Goal: Information Seeking & Learning: Compare options

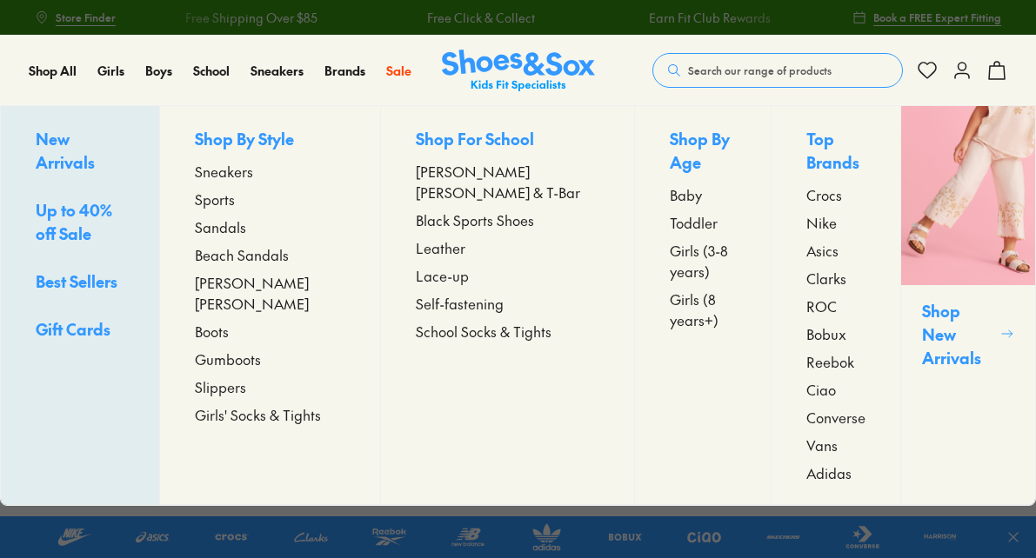
click at [251, 169] on span "Sneakers" at bounding box center [224, 171] width 58 height 21
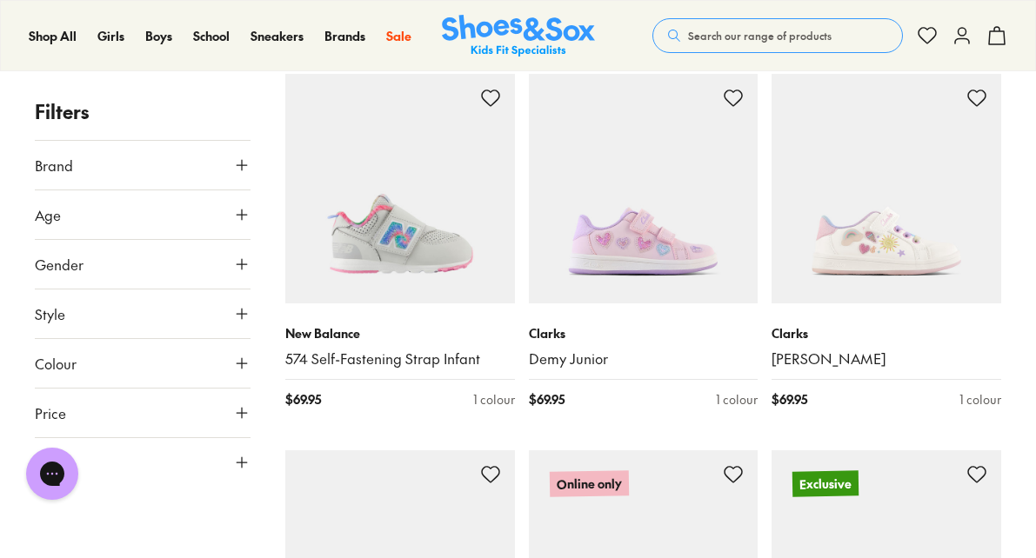
scroll to position [1081, 0]
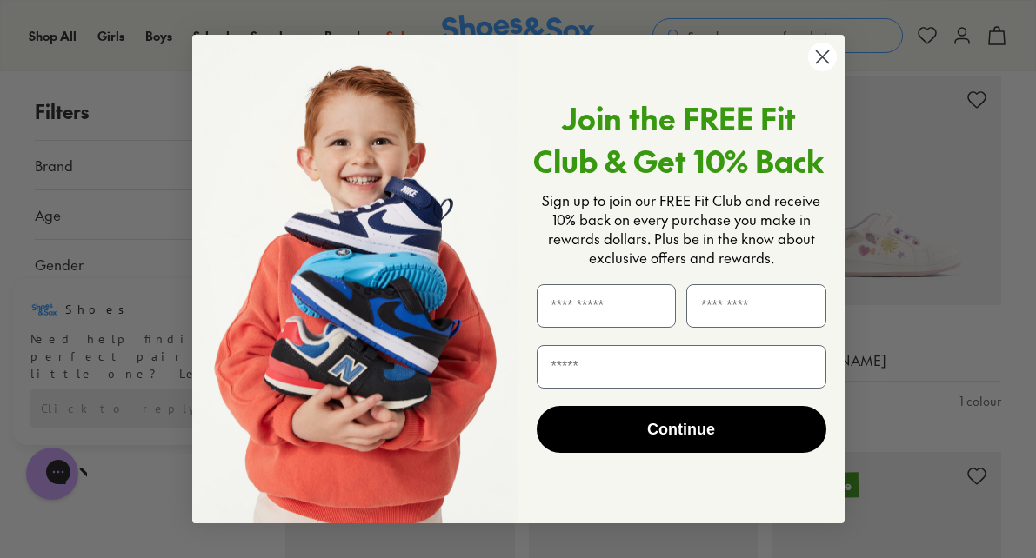
click at [824, 55] on icon "Close dialog" at bounding box center [822, 56] width 12 height 12
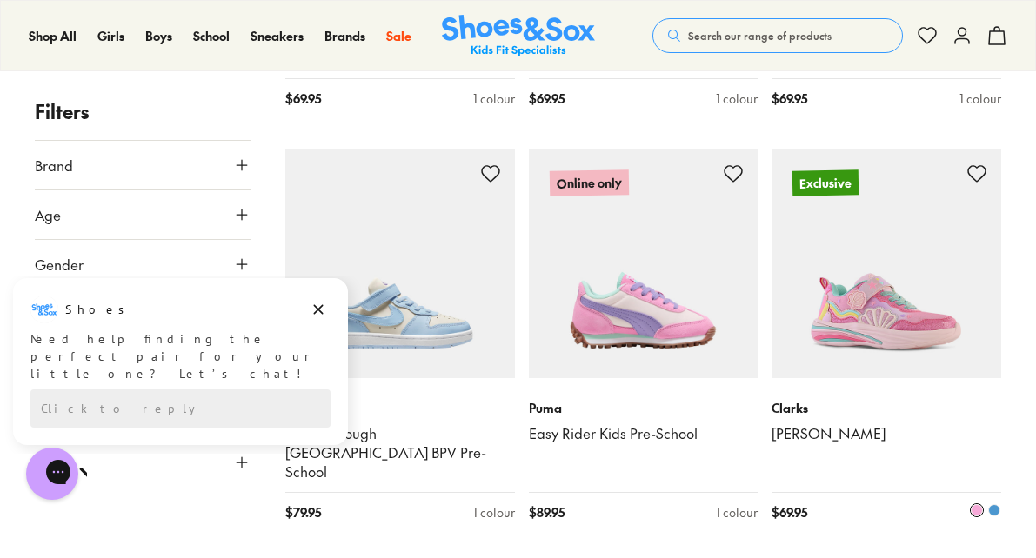
scroll to position [1388, 0]
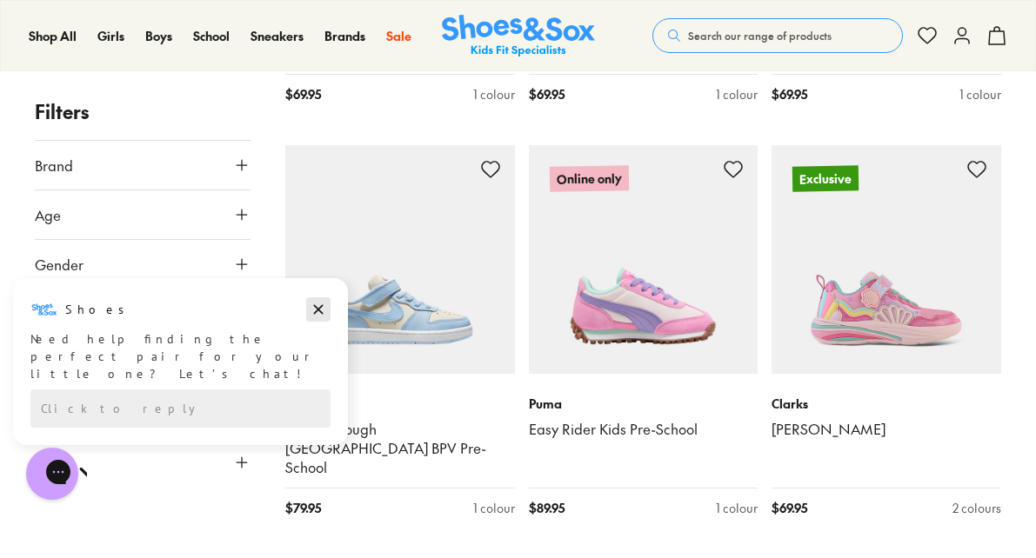
click at [309, 304] on button "Dismiss campaign" at bounding box center [318, 309] width 24 height 24
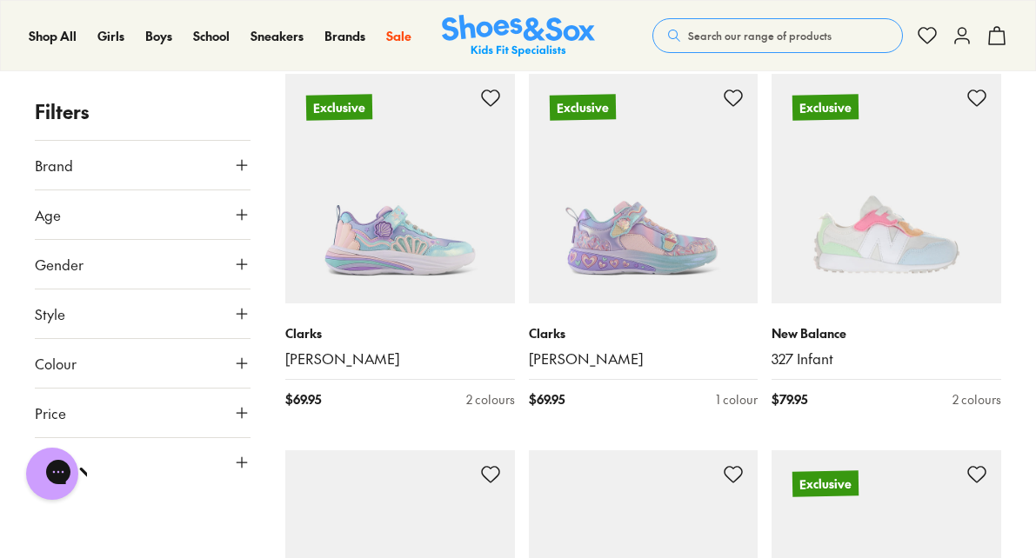
scroll to position [1872, 0]
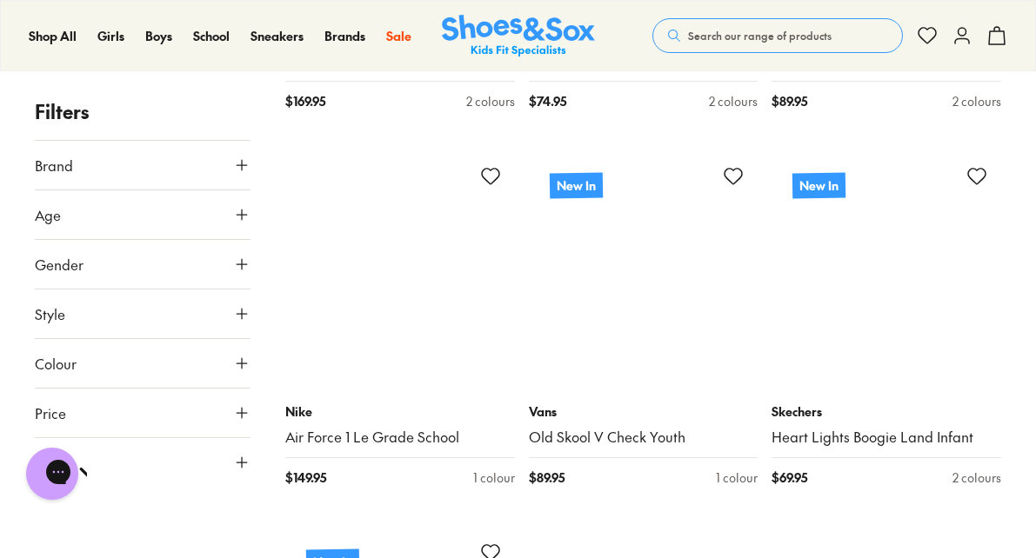
scroll to position [7975, 0]
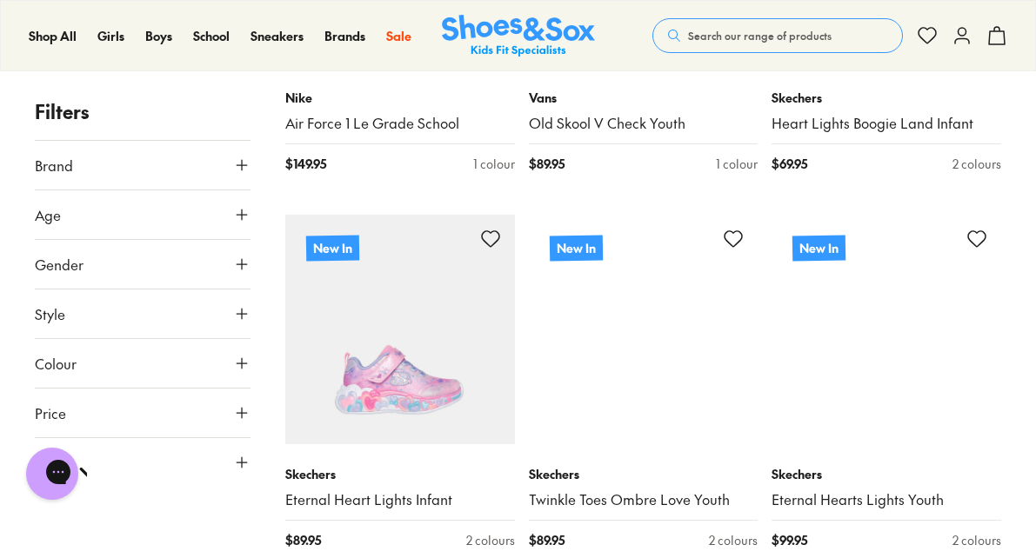
scroll to position [8284, 0]
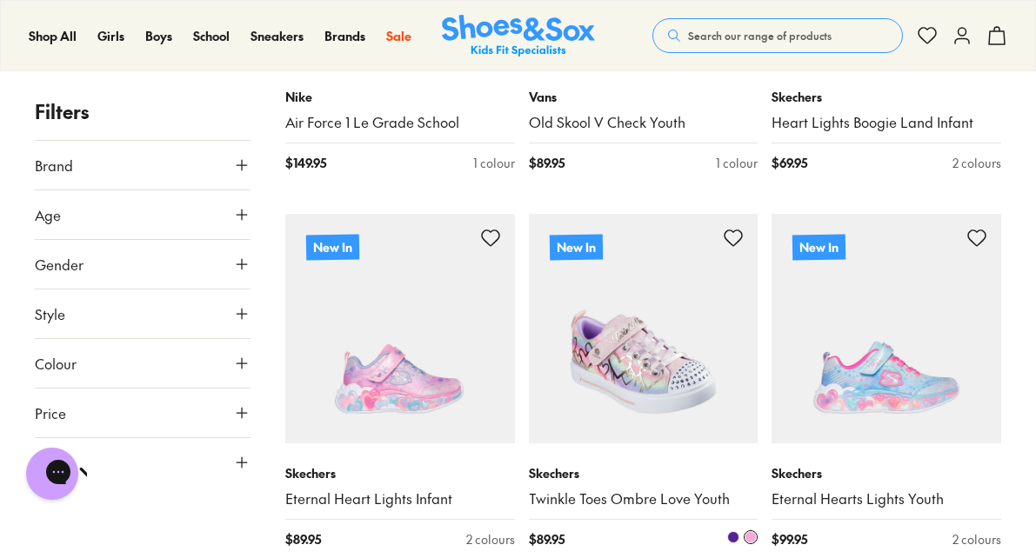
click at [643, 341] on img at bounding box center [644, 329] width 230 height 230
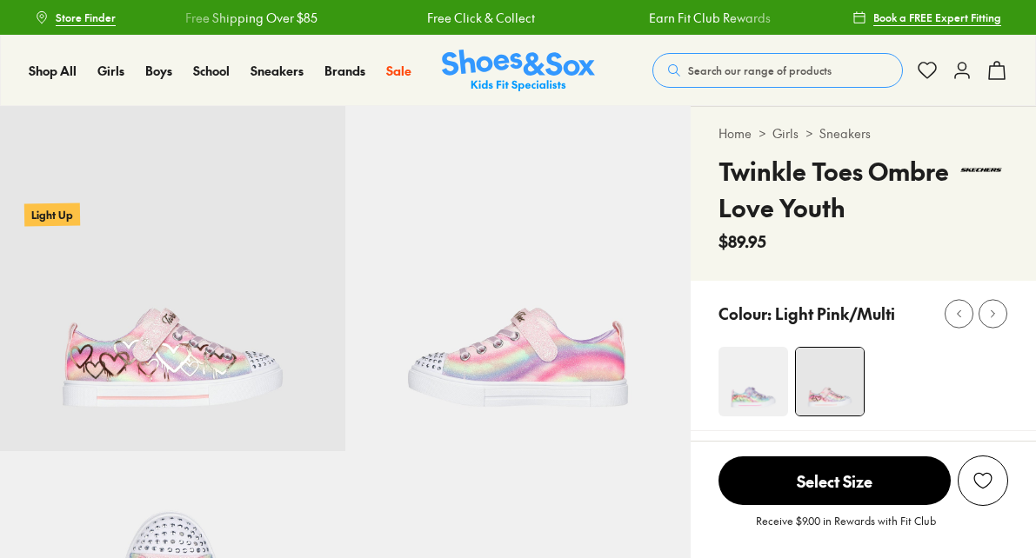
select select "*"
click at [749, 396] on img at bounding box center [753, 382] width 70 height 70
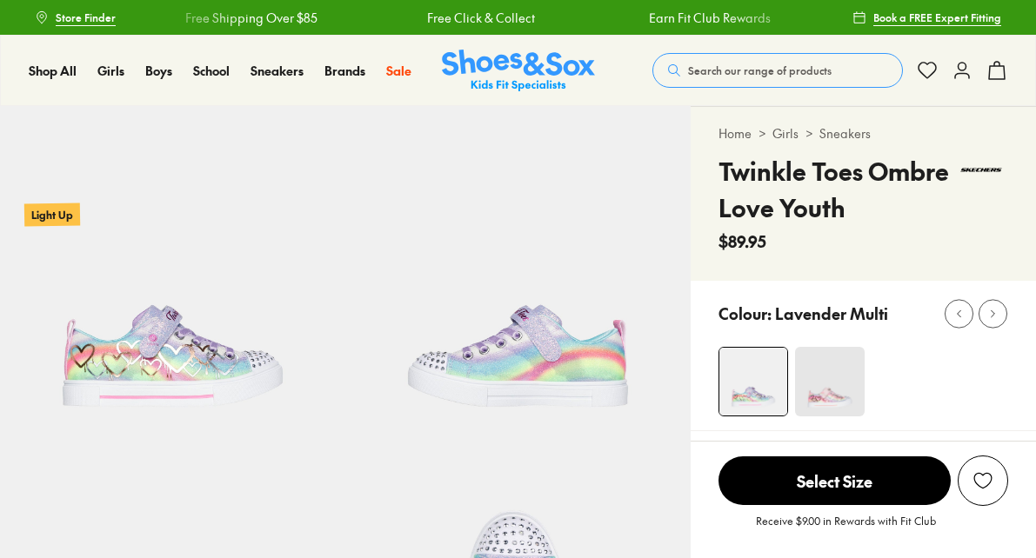
select select "*"
click at [840, 395] on img at bounding box center [830, 382] width 70 height 70
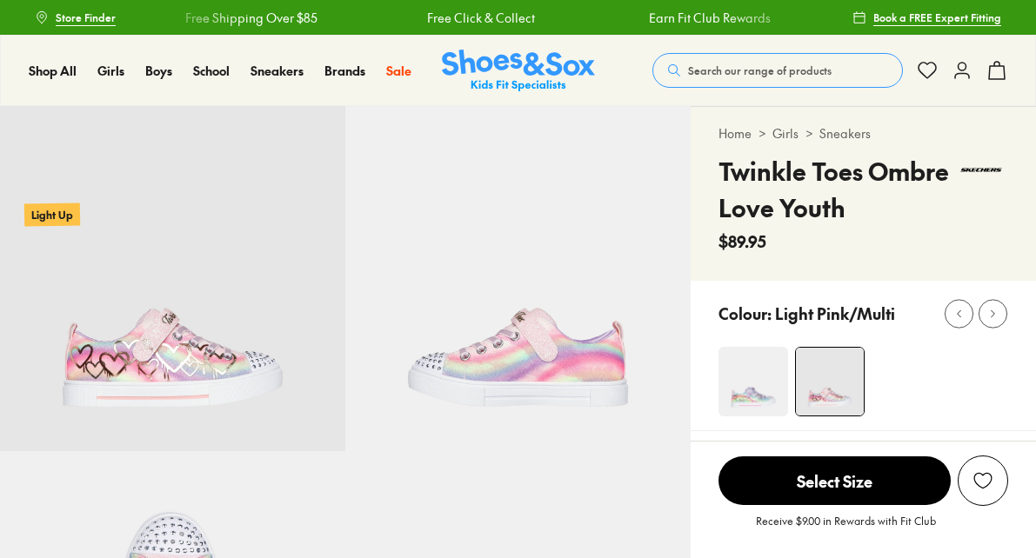
select select "*"
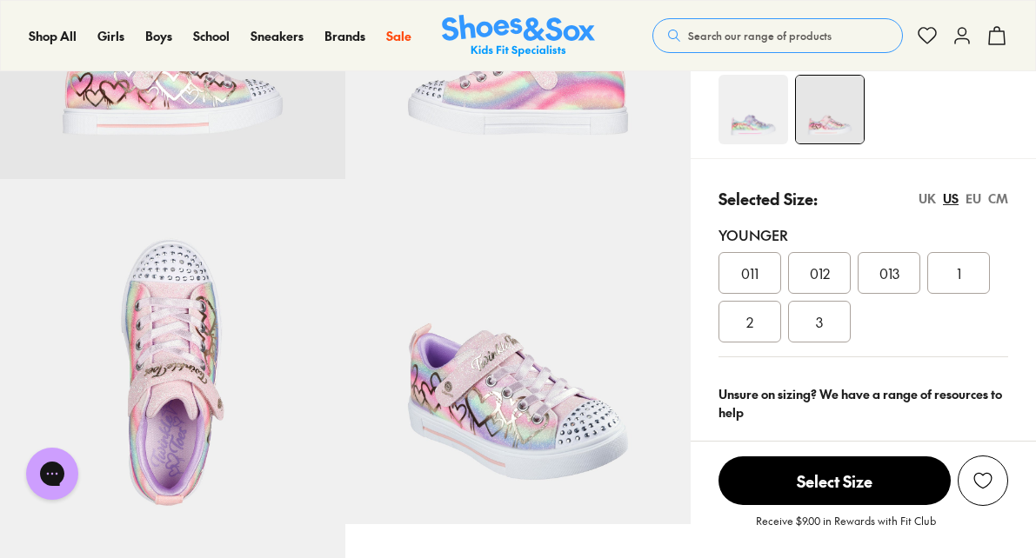
scroll to position [274, 0]
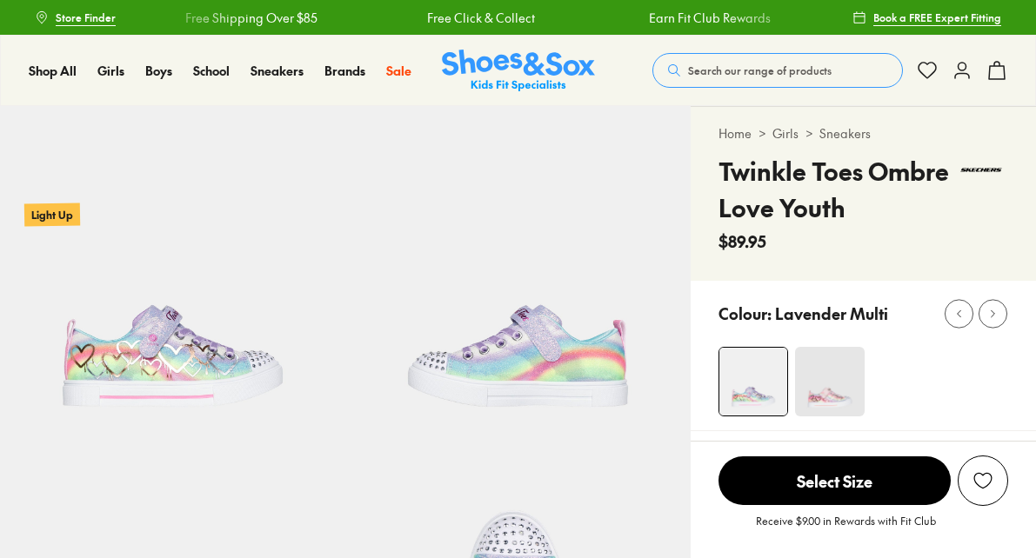
select select "*"
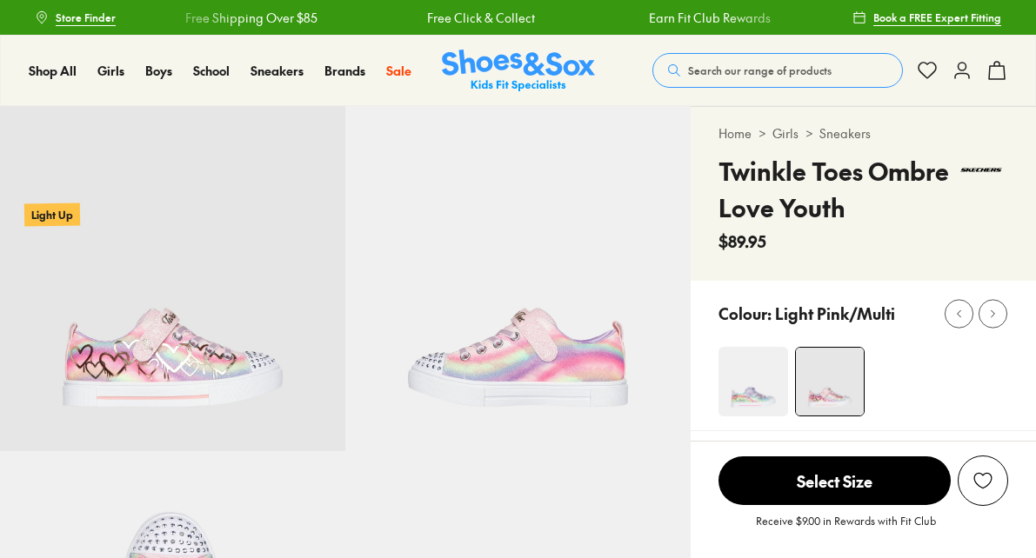
select select "*"
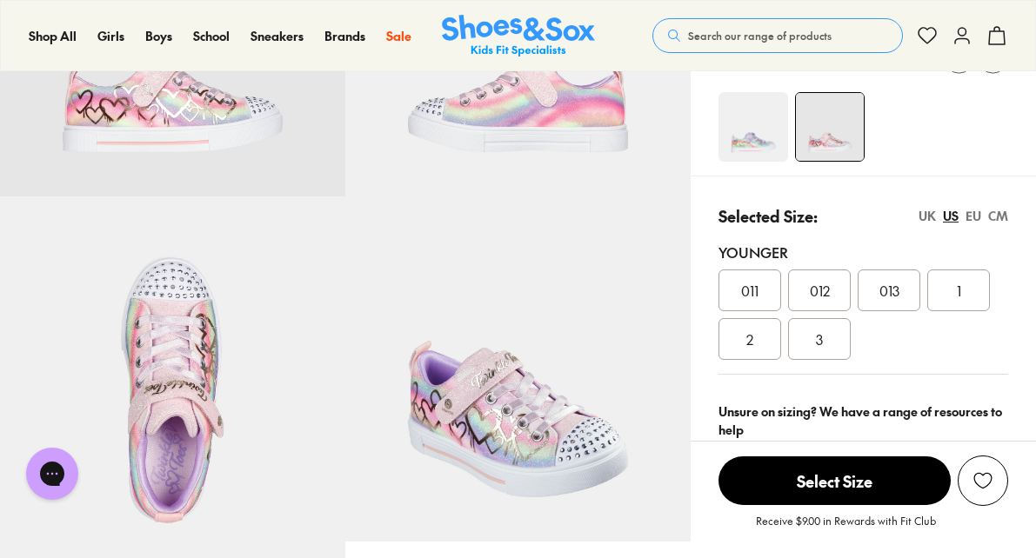
scroll to position [253, 0]
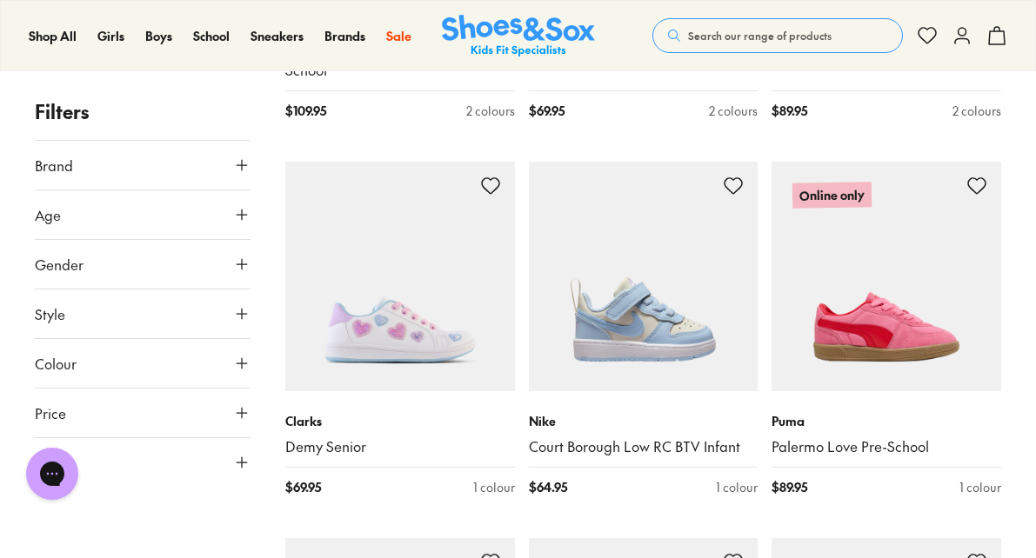
scroll to position [2264, 0]
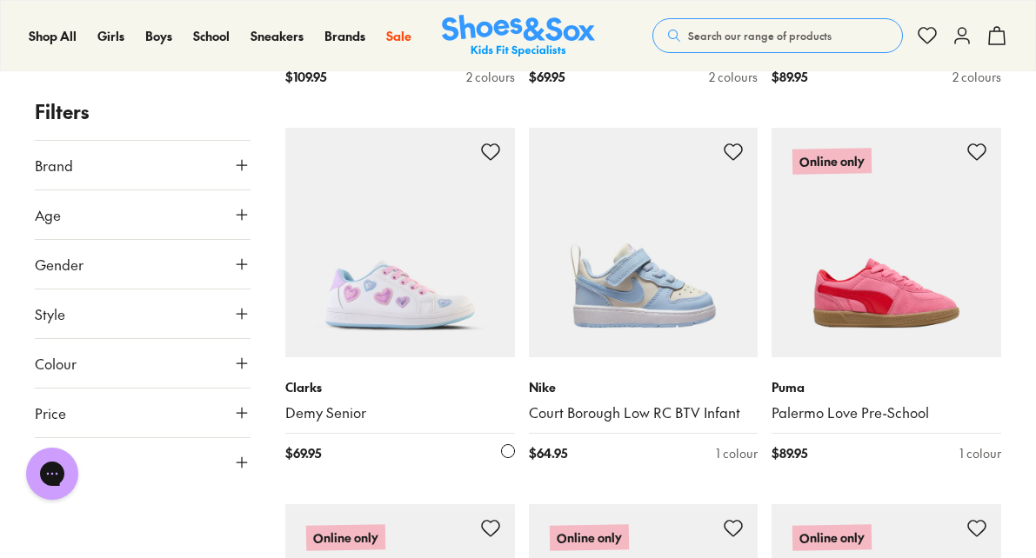
click at [431, 299] on img at bounding box center [400, 243] width 230 height 230
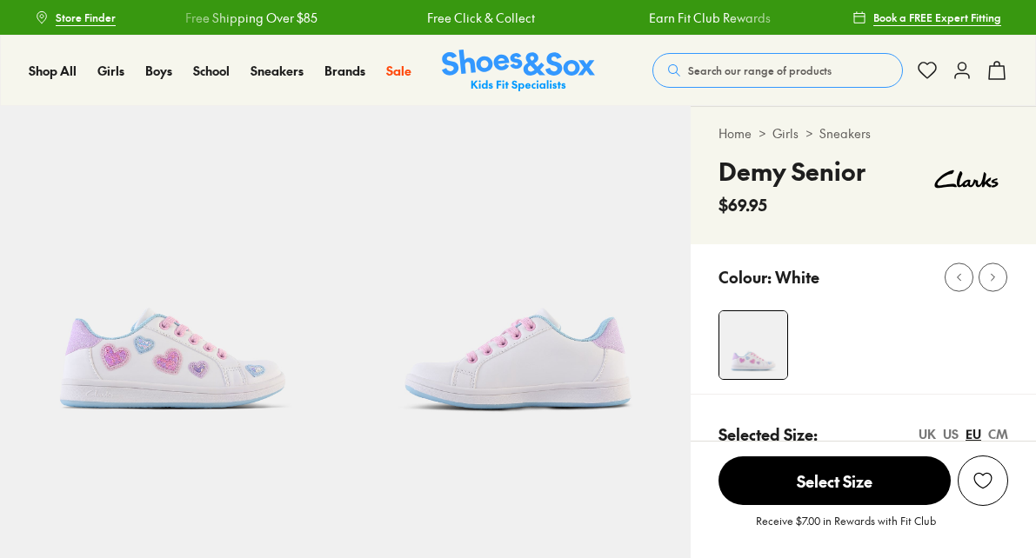
select select "*"
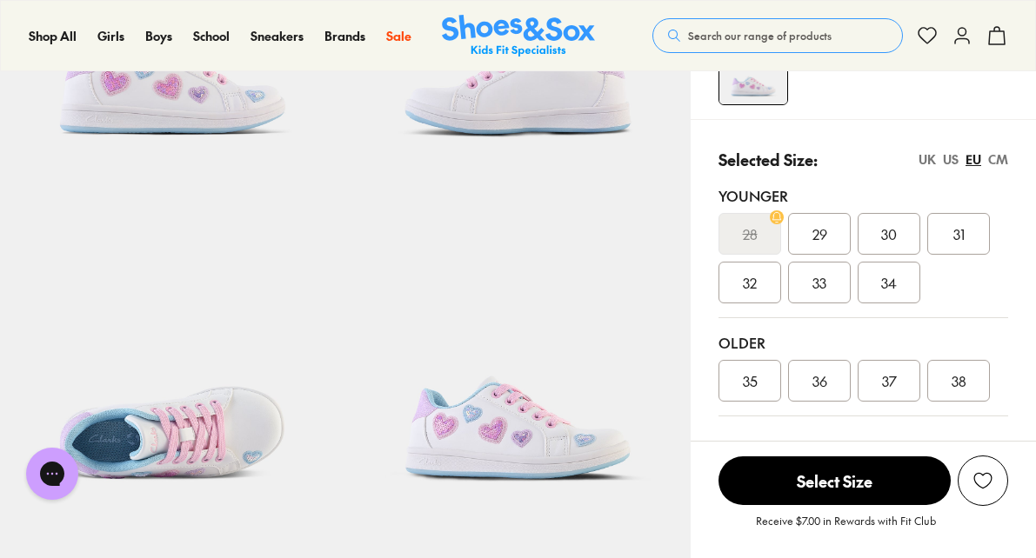
scroll to position [309, 0]
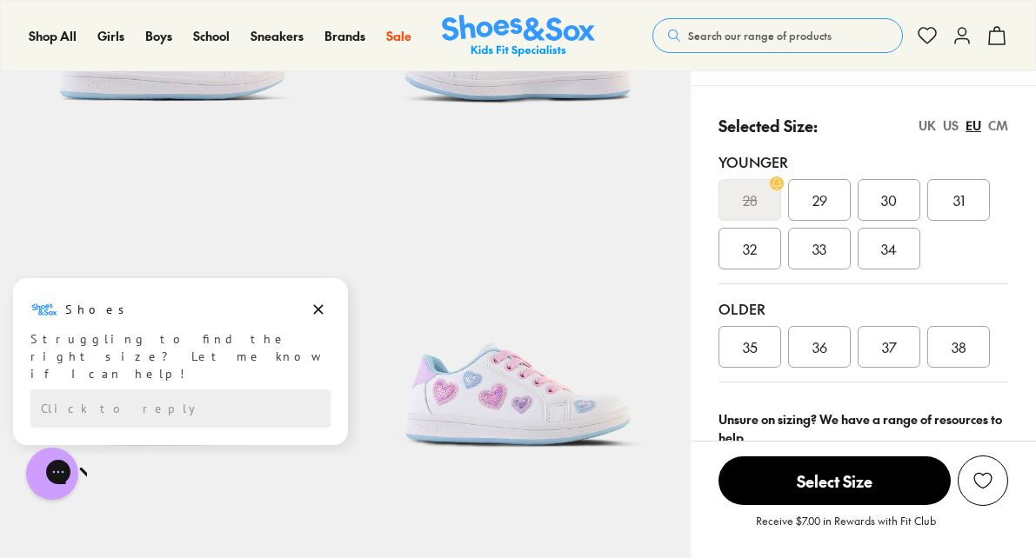
click at [949, 124] on div "US" at bounding box center [951, 126] width 16 height 18
click at [925, 124] on div "UK" at bounding box center [927, 126] width 17 height 18
click at [1002, 124] on div "CM" at bounding box center [998, 126] width 20 height 18
click at [317, 307] on icon "Dismiss campaign" at bounding box center [318, 309] width 17 height 21
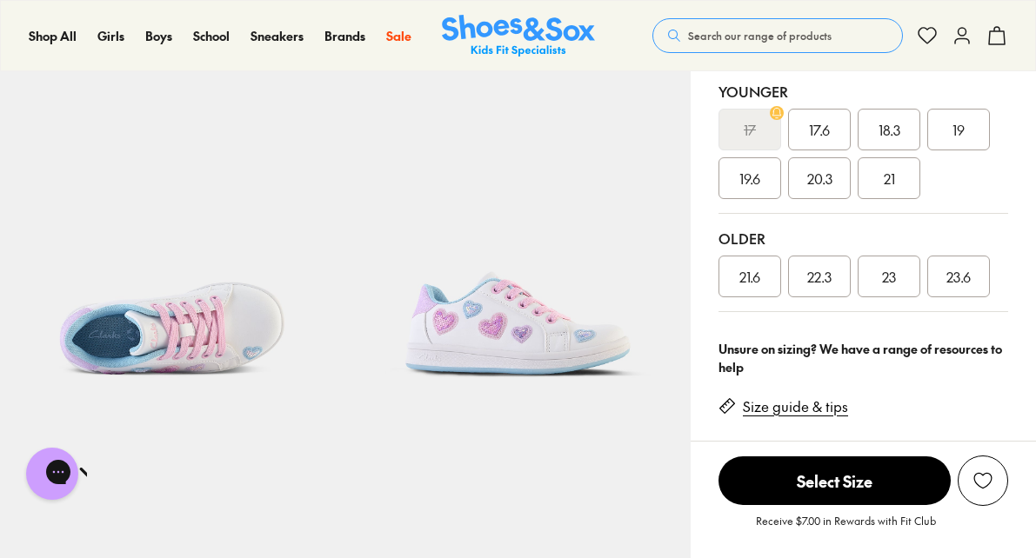
scroll to position [409, 0]
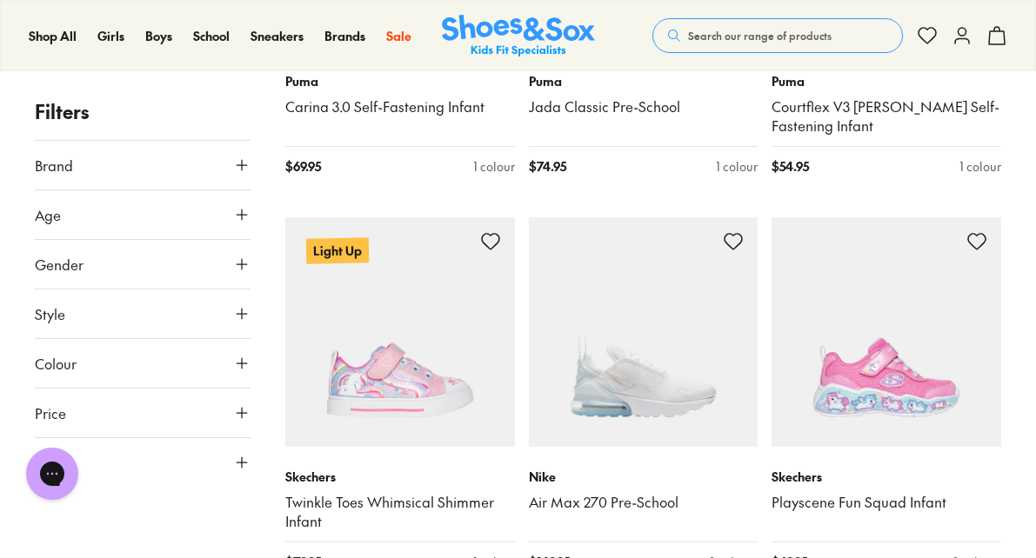
scroll to position [2994, 0]
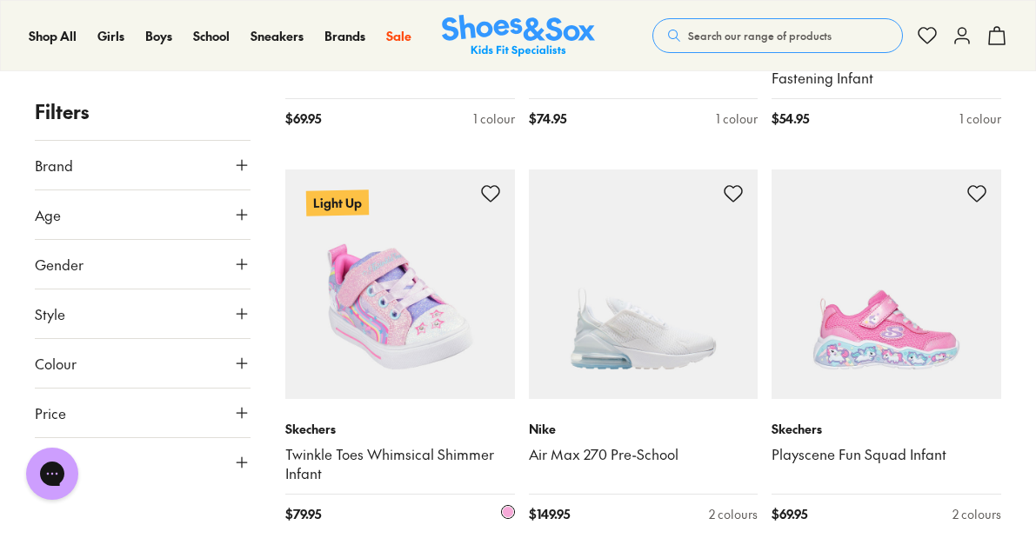
click at [404, 318] on img at bounding box center [400, 285] width 230 height 230
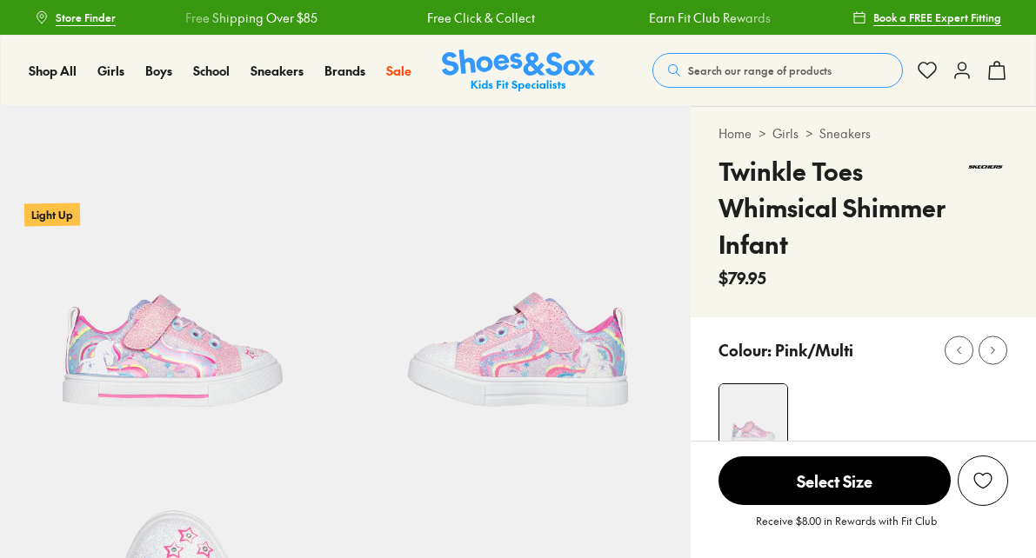
select select "*"
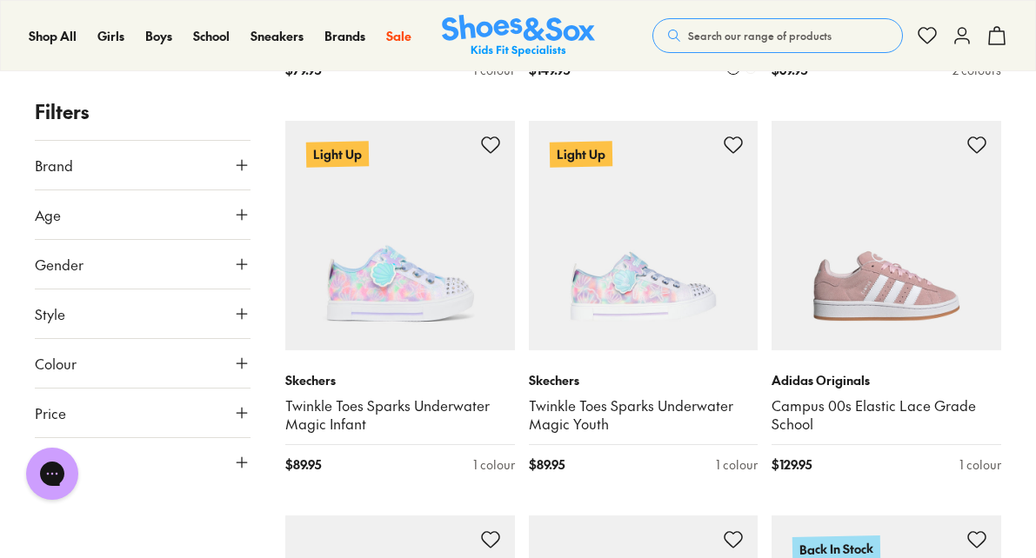
scroll to position [3439, 0]
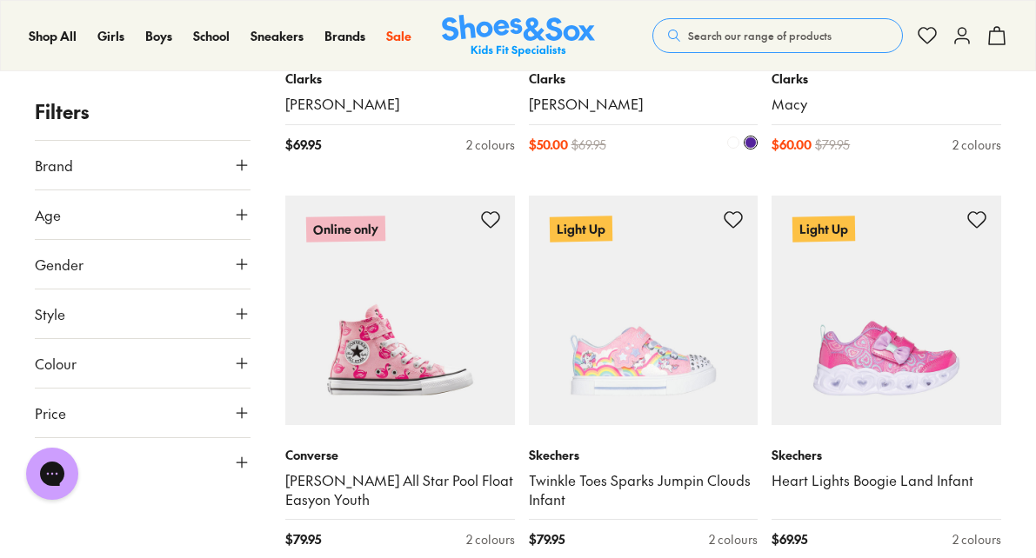
scroll to position [7648, 0]
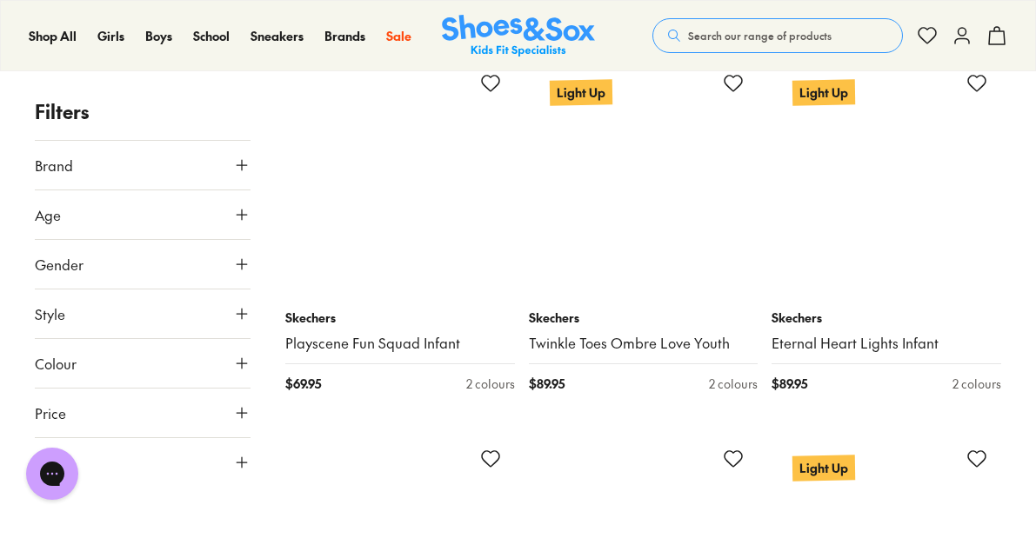
scroll to position [10033, 0]
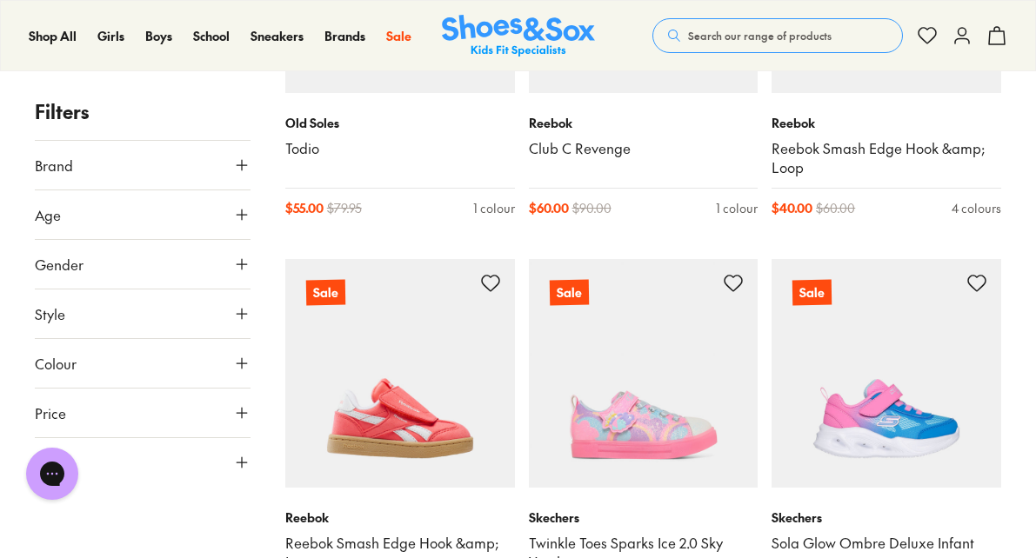
scroll to position [19539, 0]
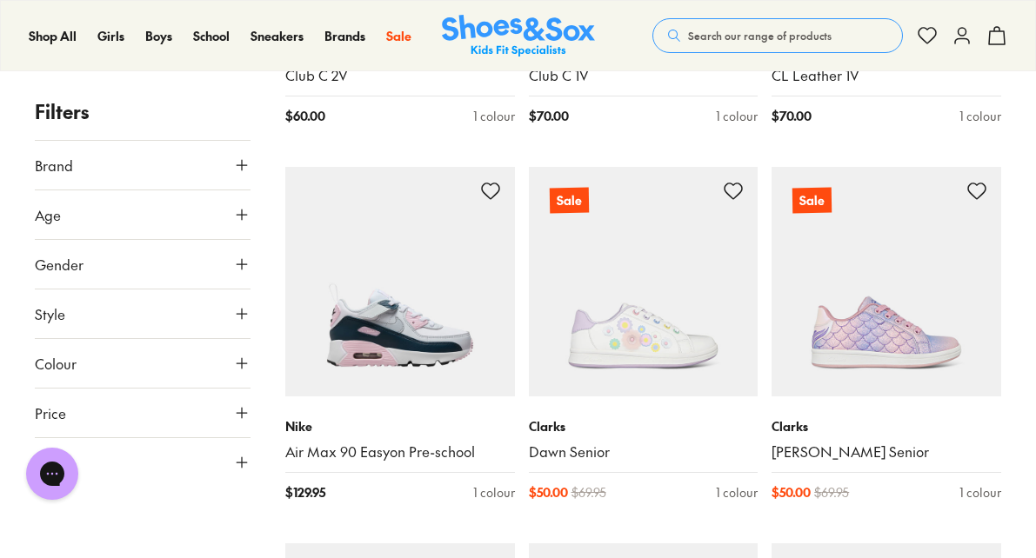
scroll to position [22262, 0]
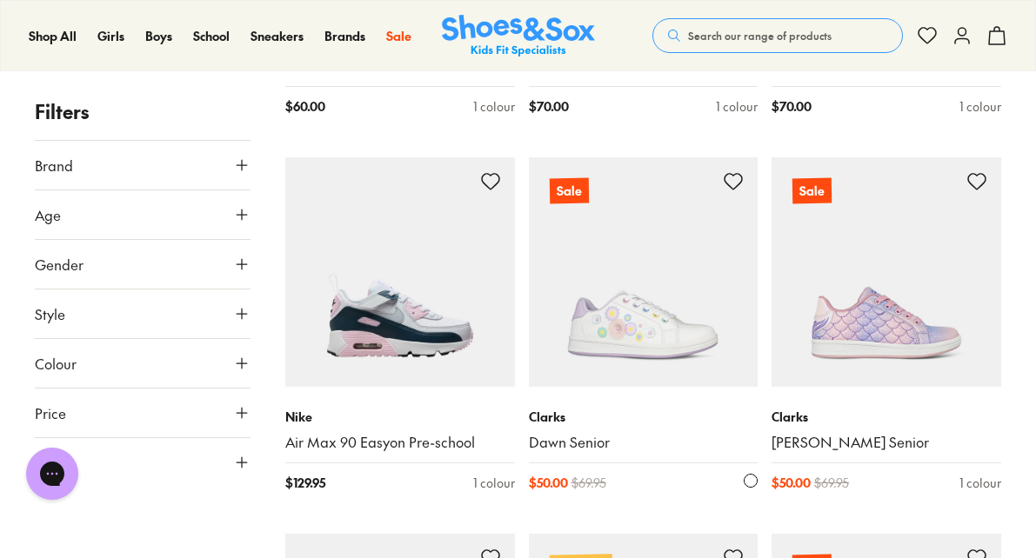
click at [657, 257] on img at bounding box center [644, 272] width 230 height 230
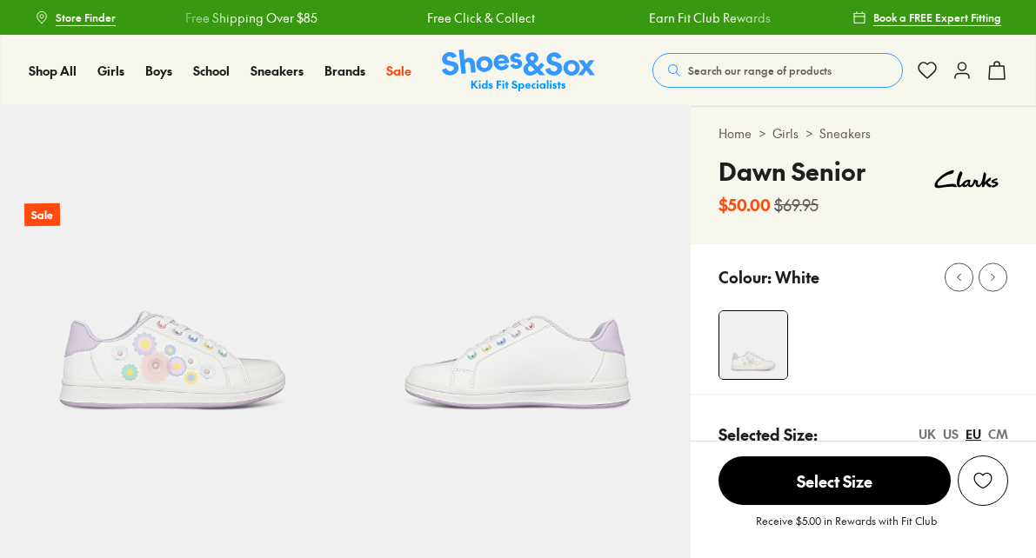
select select "*"
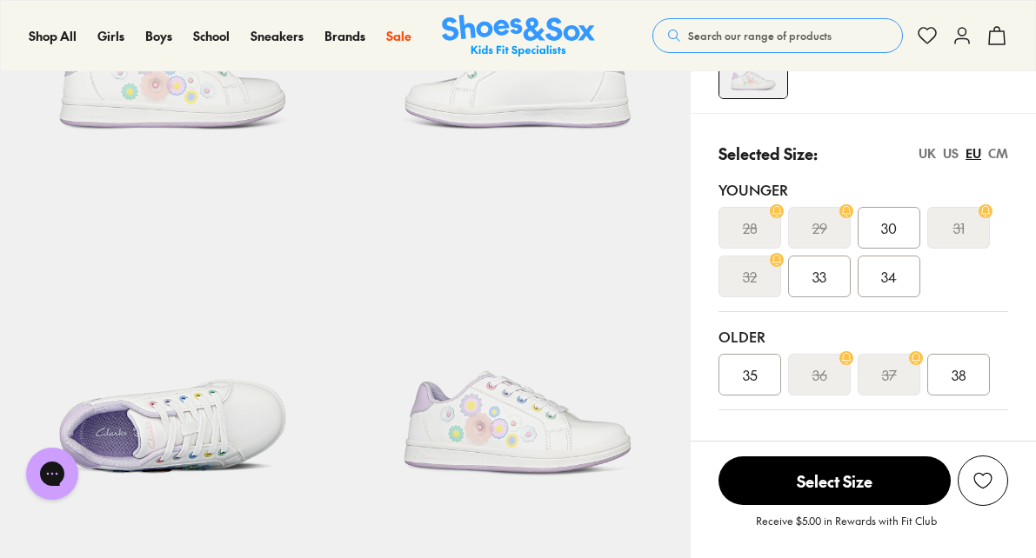
scroll to position [282, 0]
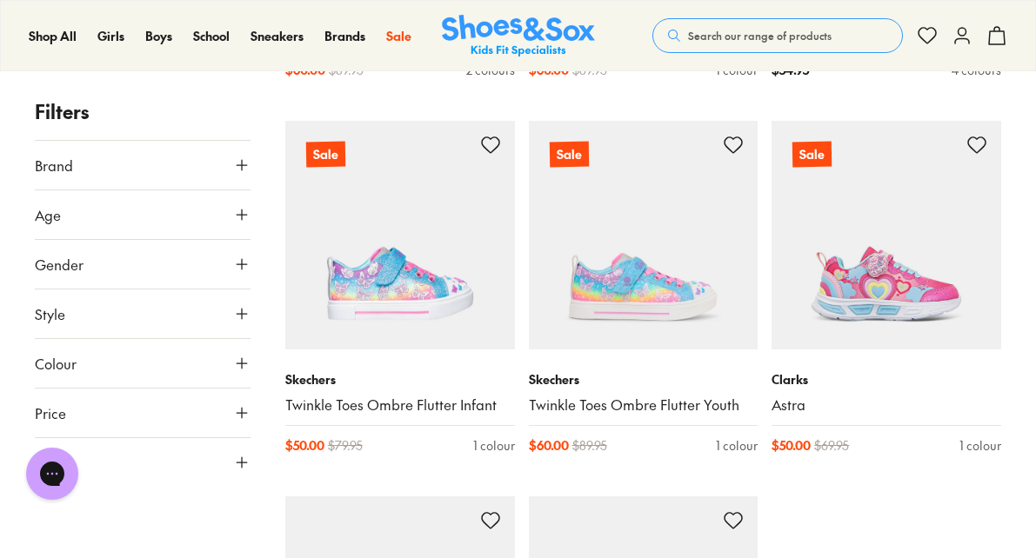
scroll to position [3759, 0]
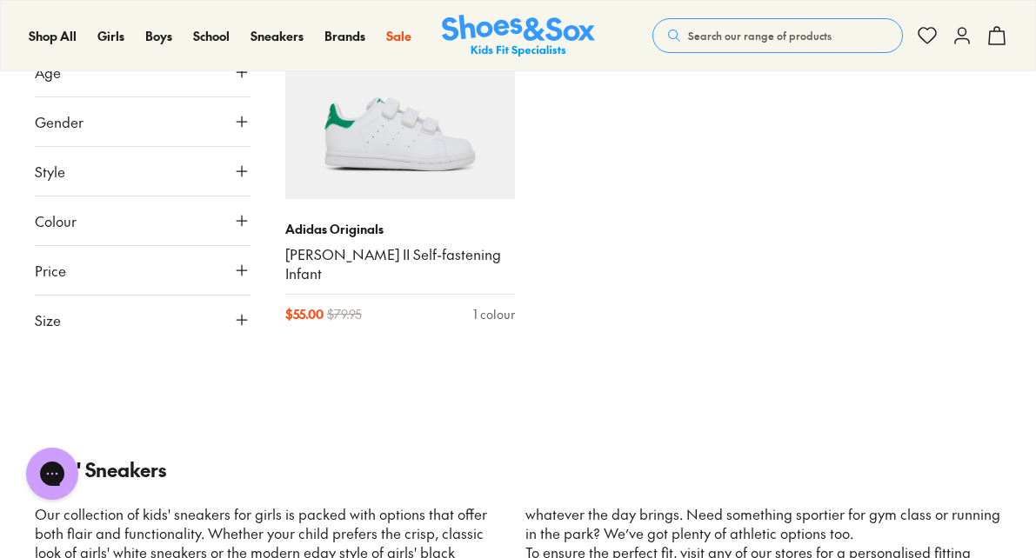
scroll to position [6589, 0]
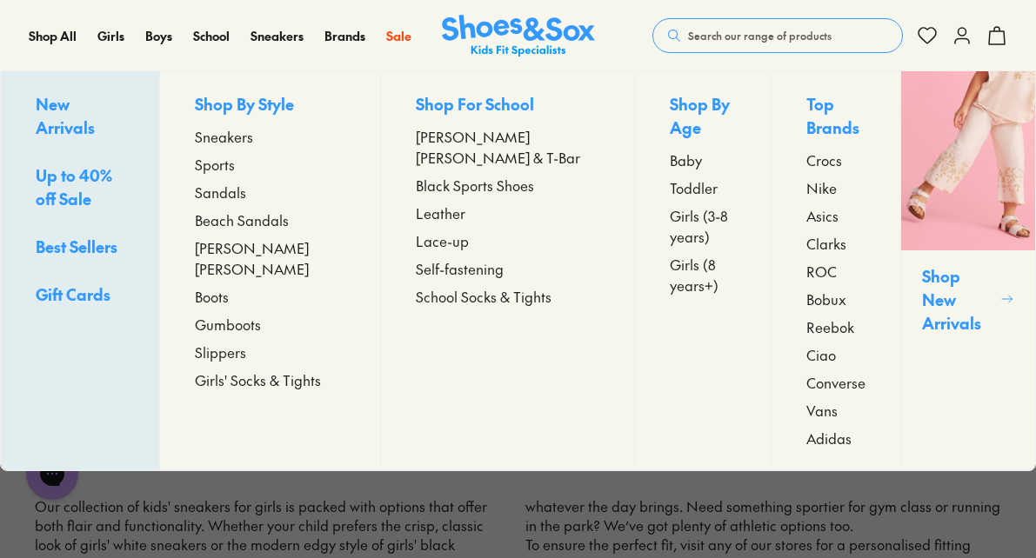
click at [88, 236] on span "Best Sellers" at bounding box center [77, 247] width 82 height 22
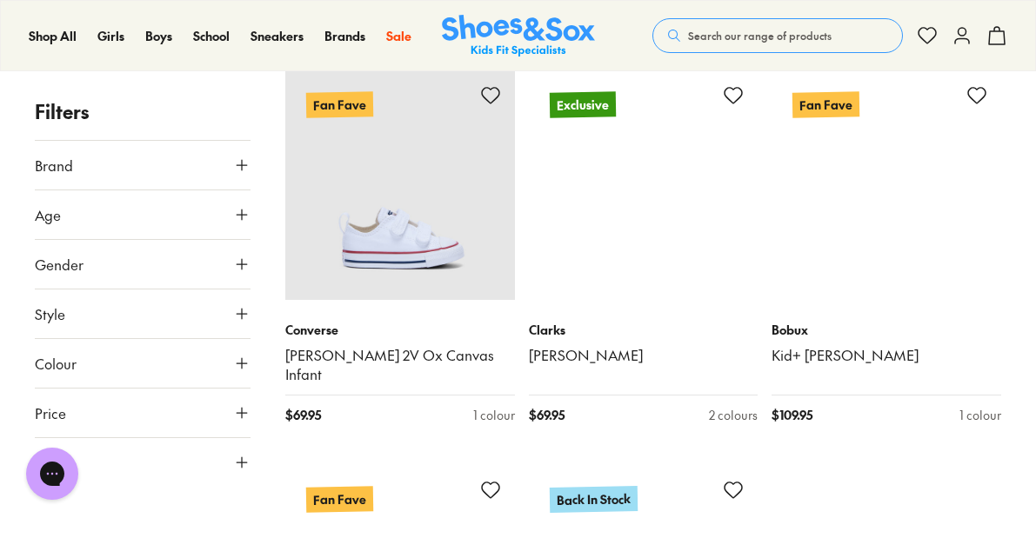
scroll to position [3780, 0]
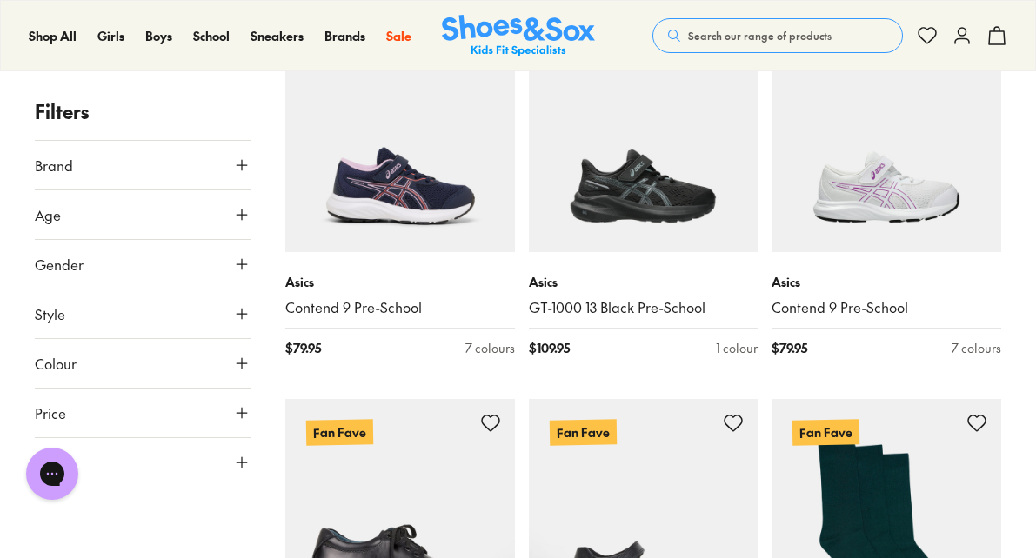
scroll to position [4186, 0]
